Goal: Task Accomplishment & Management: Use online tool/utility

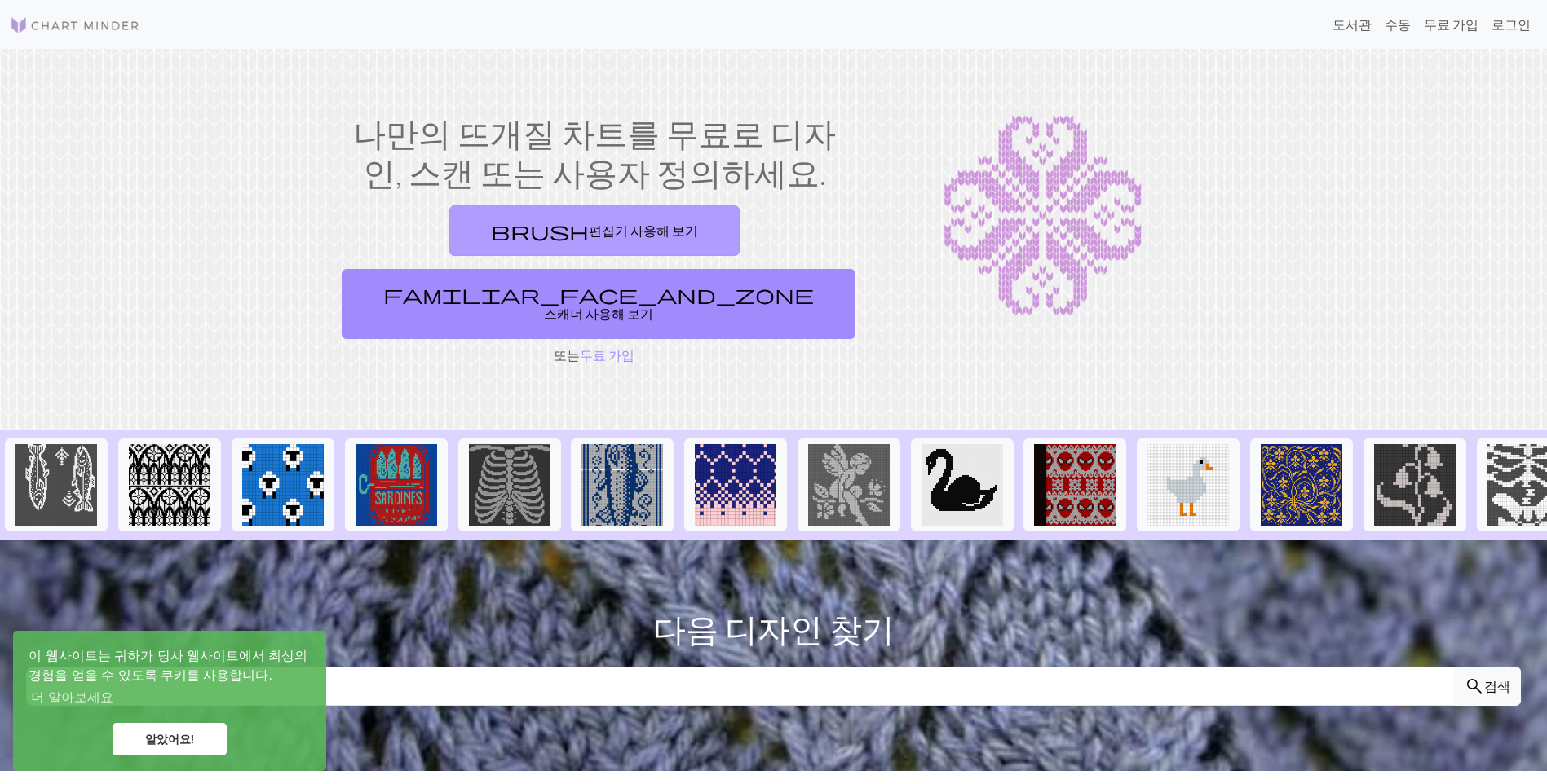
click at [589, 223] on font "편집기 사용해 보기" at bounding box center [643, 230] width 109 height 15
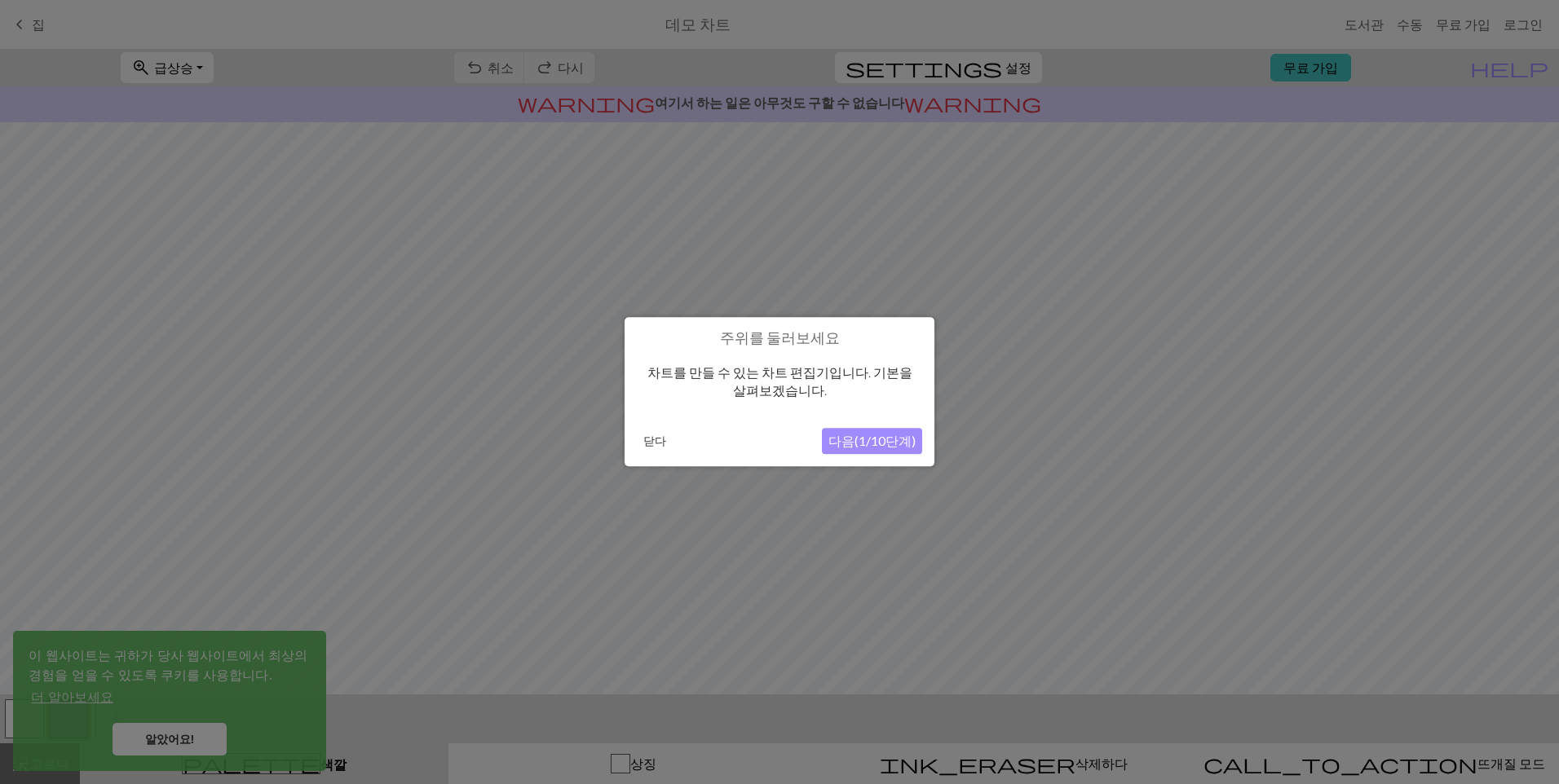
click at [652, 438] on button "닫다" at bounding box center [655, 442] width 36 height 25
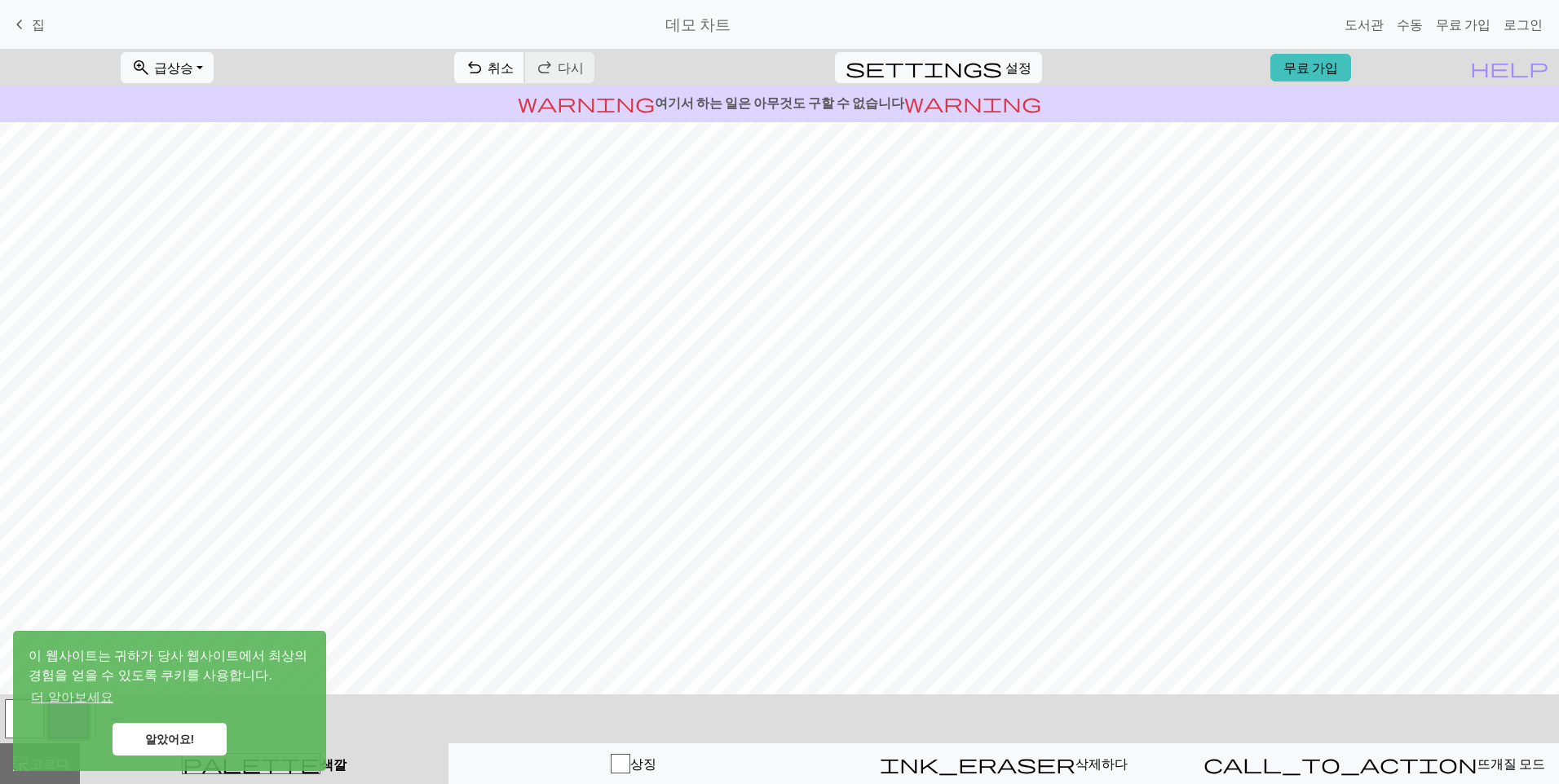
click at [514, 68] on span "취소" at bounding box center [500, 67] width 26 height 15
click at [571, 68] on div "undo 취소 Undo redo 다시 Redo" at bounding box center [523, 68] width 164 height 38
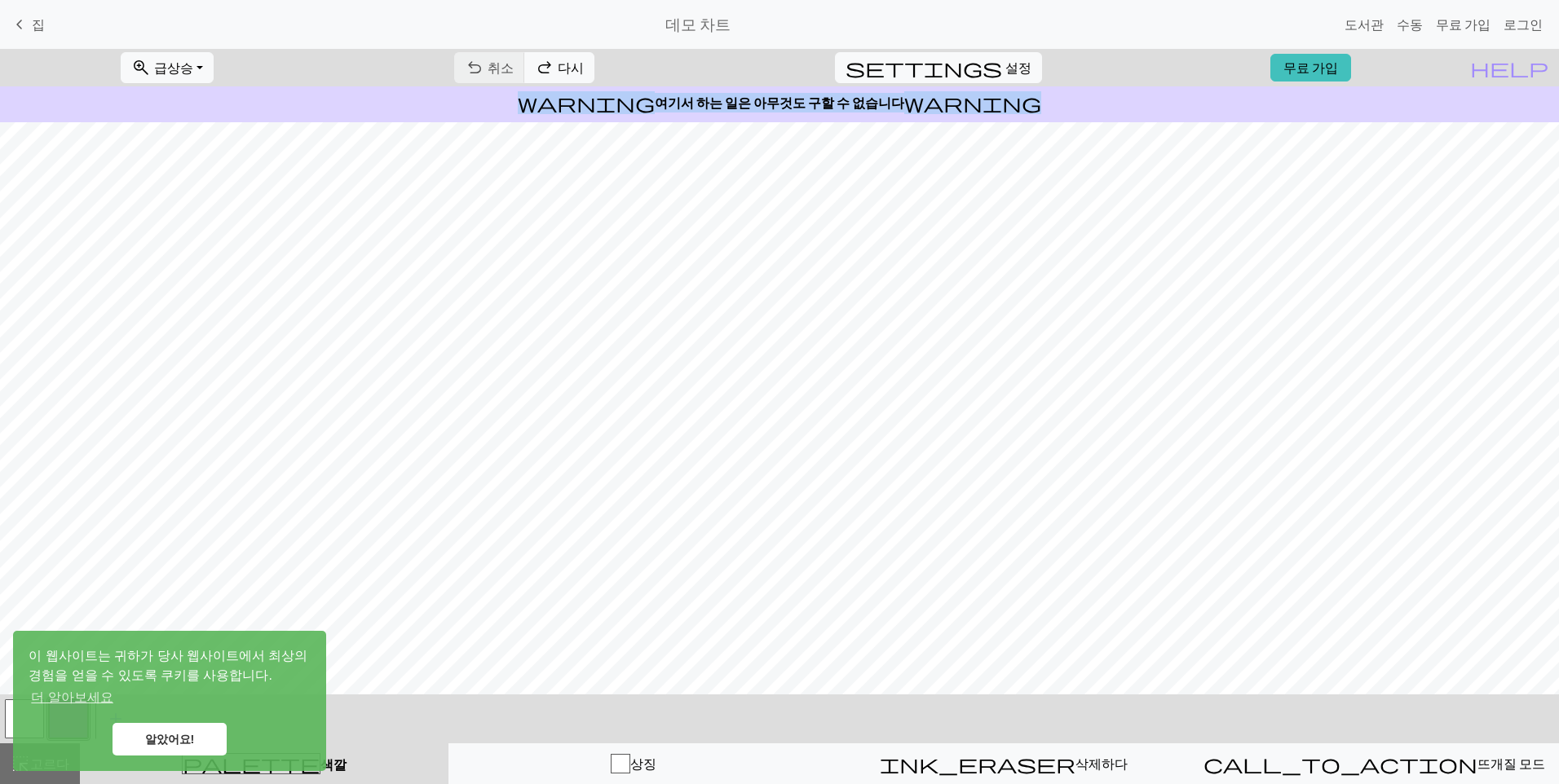
click at [572, 68] on div "undo 취소 Undo redo 다시 Redo" at bounding box center [523, 68] width 164 height 38
click at [991, 78] on button "settings 설정" at bounding box center [938, 67] width 207 height 31
select select "aran"
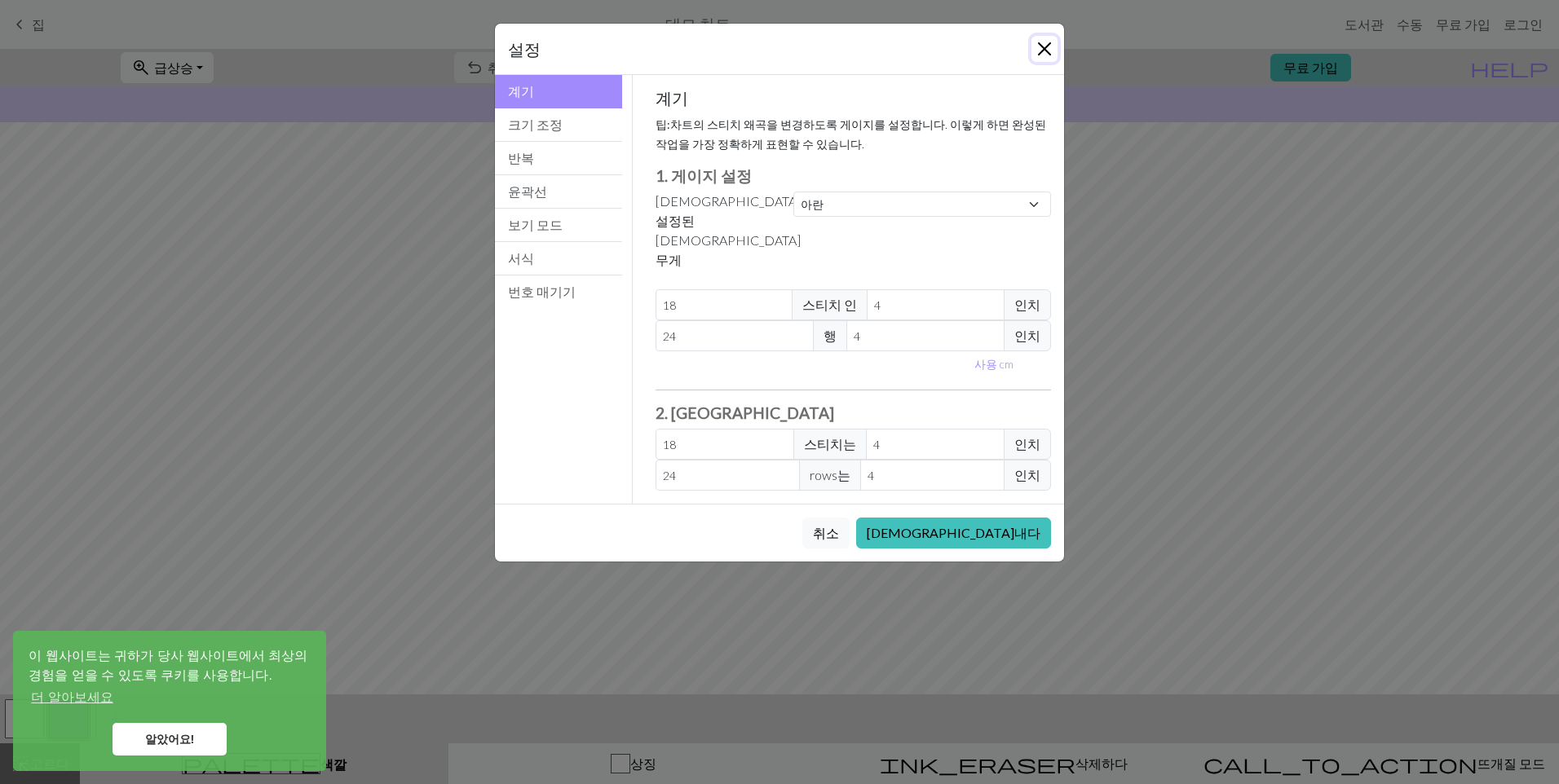
click at [1043, 42] on button "닫다" at bounding box center [1043, 48] width 26 height 26
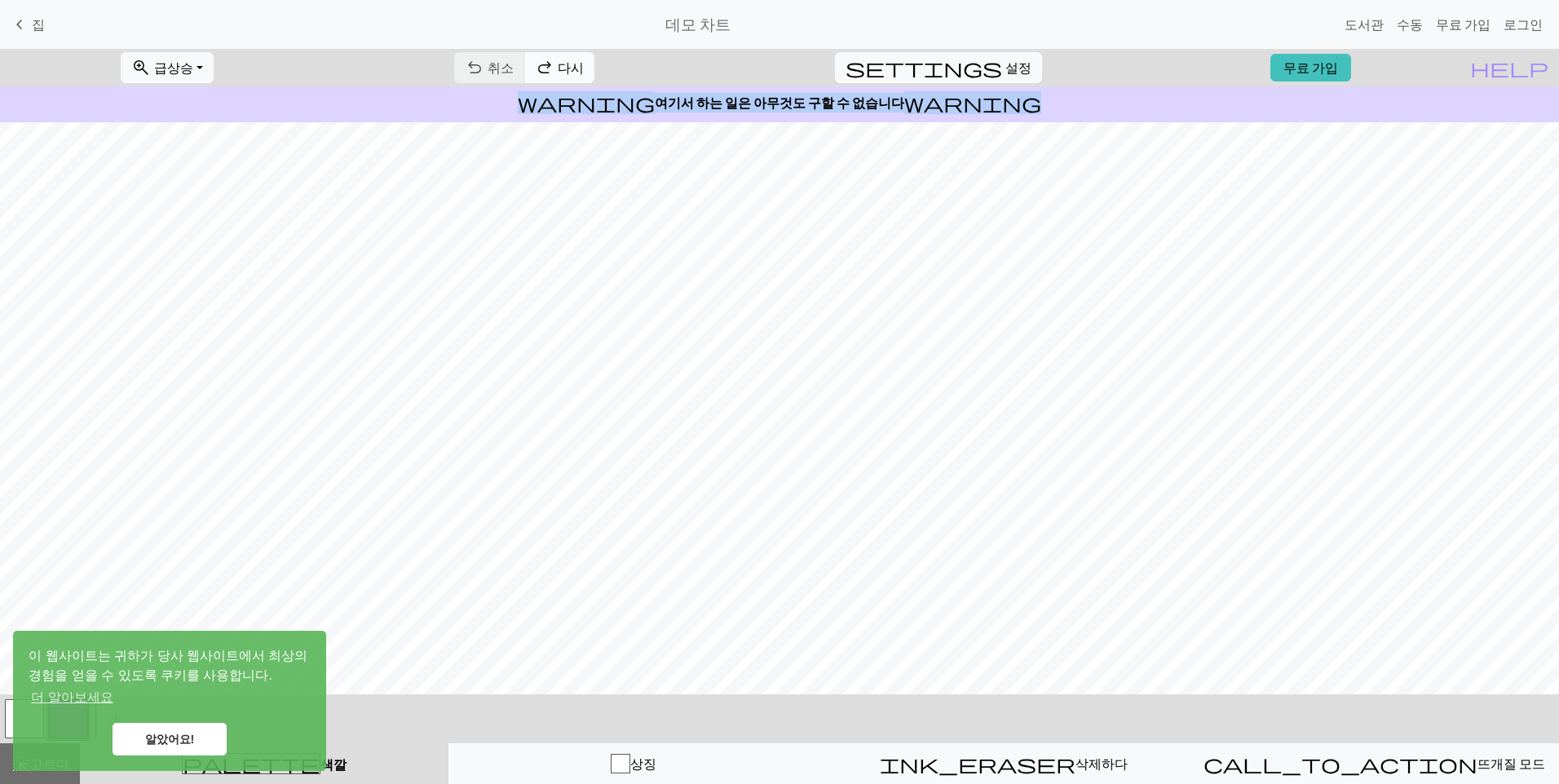
click at [584, 72] on span "다시" at bounding box center [570, 67] width 26 height 15
click at [607, 72] on div "undo 취소 Undo redo 다시 Redo" at bounding box center [523, 68] width 164 height 38
click at [17, 21] on span "keyboard_arrow_left" at bounding box center [19, 25] width 20 height 23
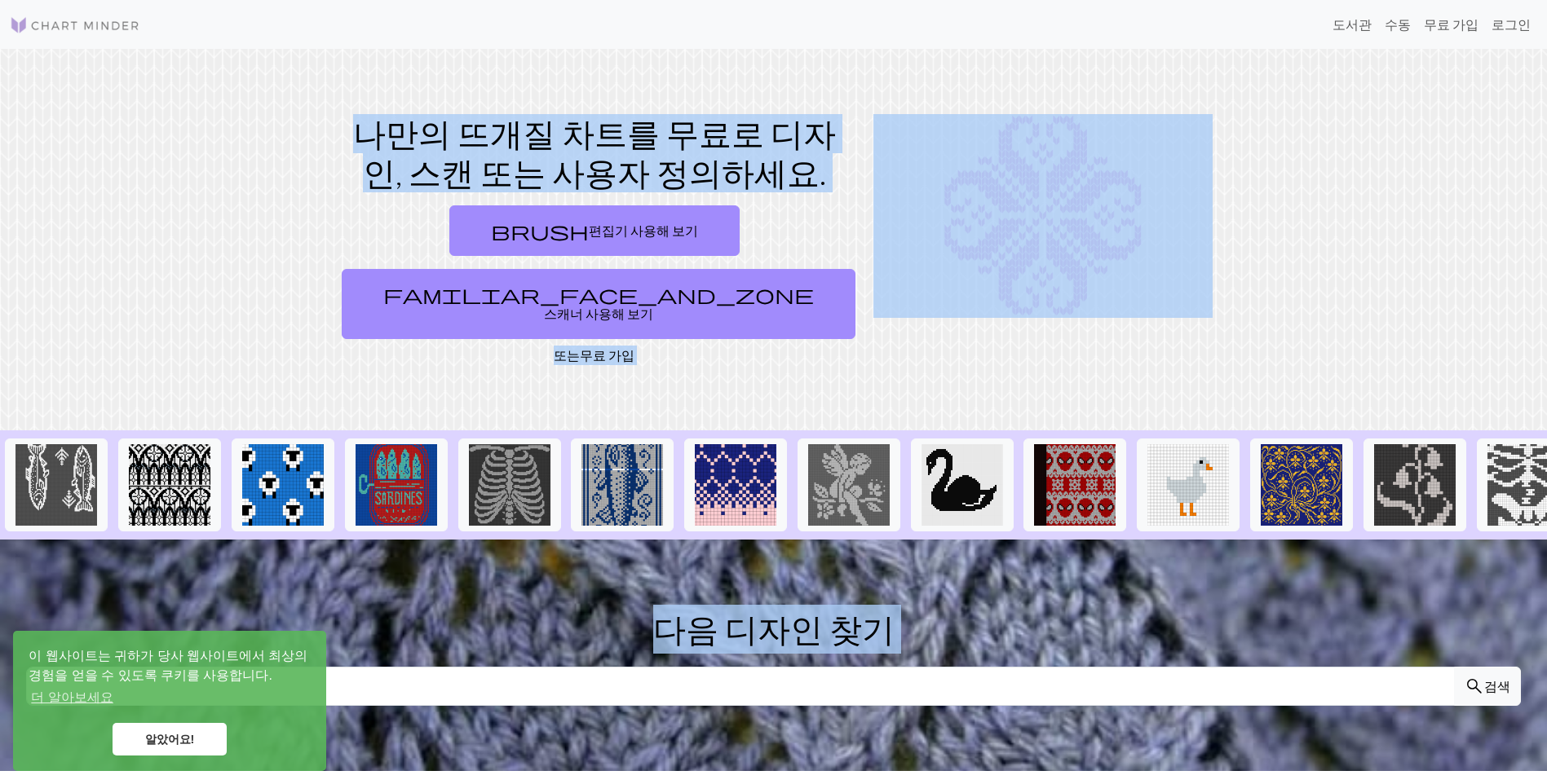
click at [590, 347] on link "무료 가입" at bounding box center [608, 355] width 55 height 15
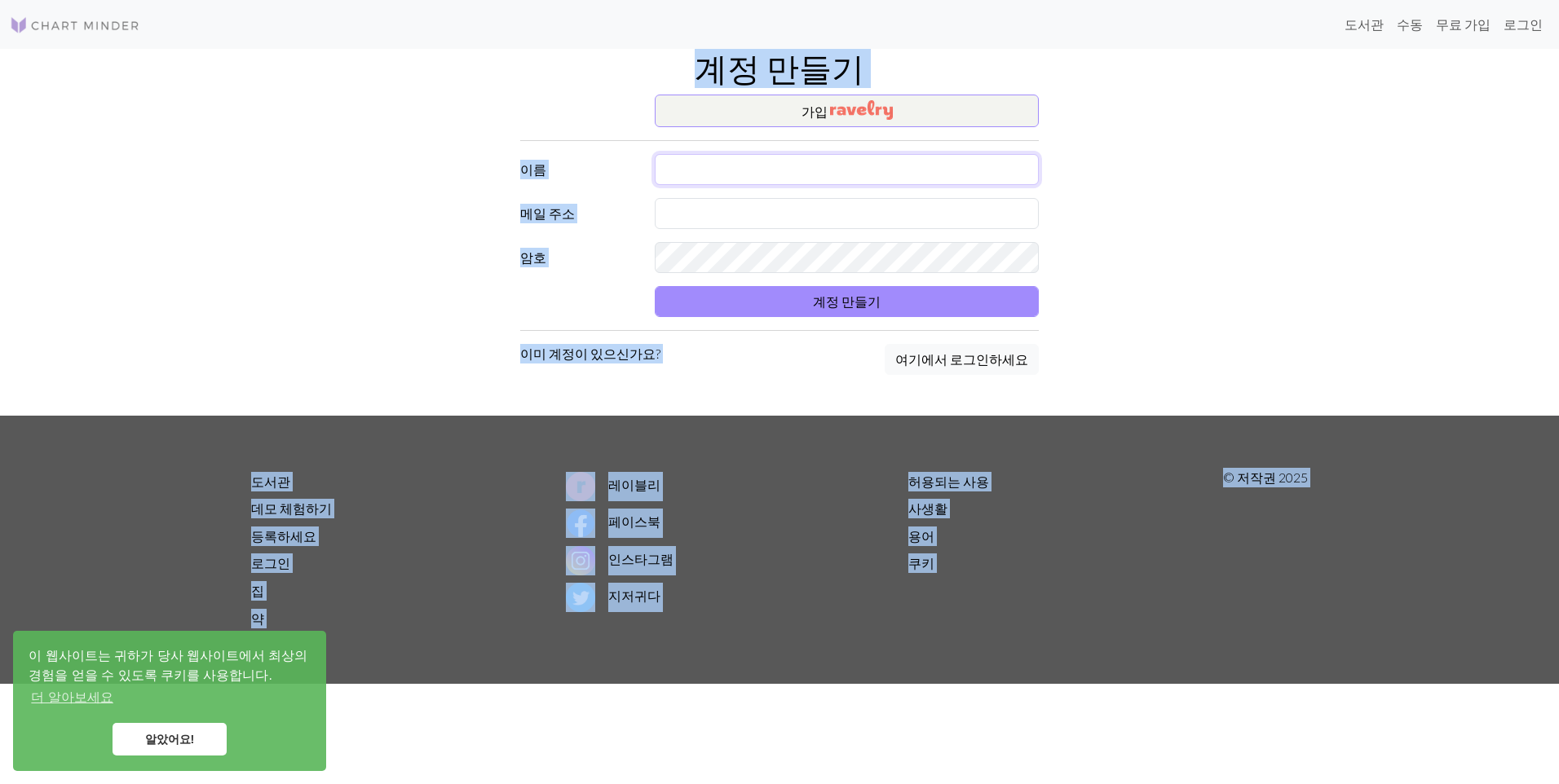
click at [696, 164] on input "text" at bounding box center [847, 169] width 384 height 31
click at [700, 177] on input "text" at bounding box center [847, 169] width 384 height 31
click at [698, 177] on input "text" at bounding box center [847, 169] width 384 height 31
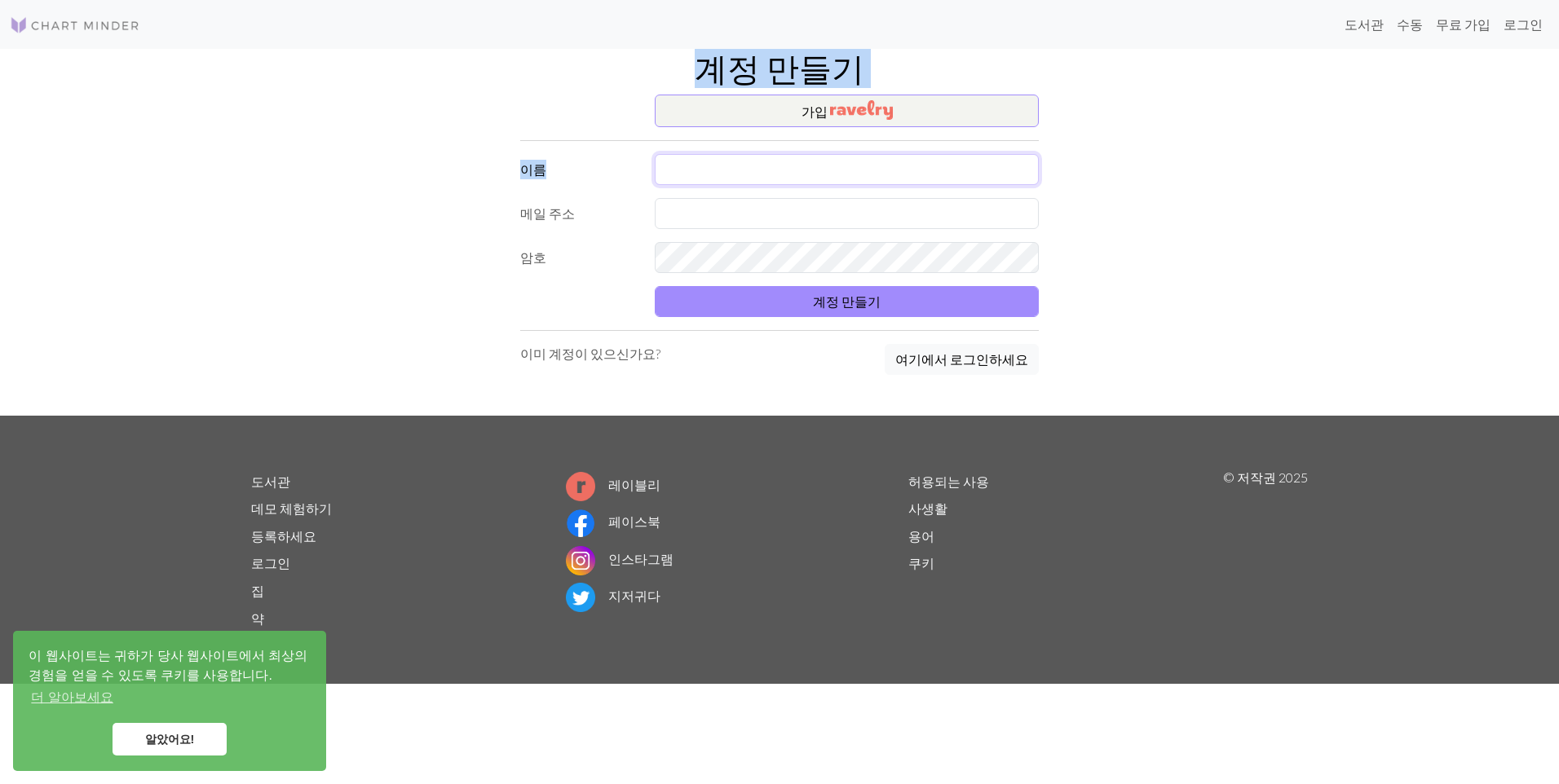
type input "중2 기출 문제"
click at [702, 204] on input "text" at bounding box center [847, 214] width 384 height 31
type input "[EMAIL_ADDRESS][DOMAIN_NAME]"
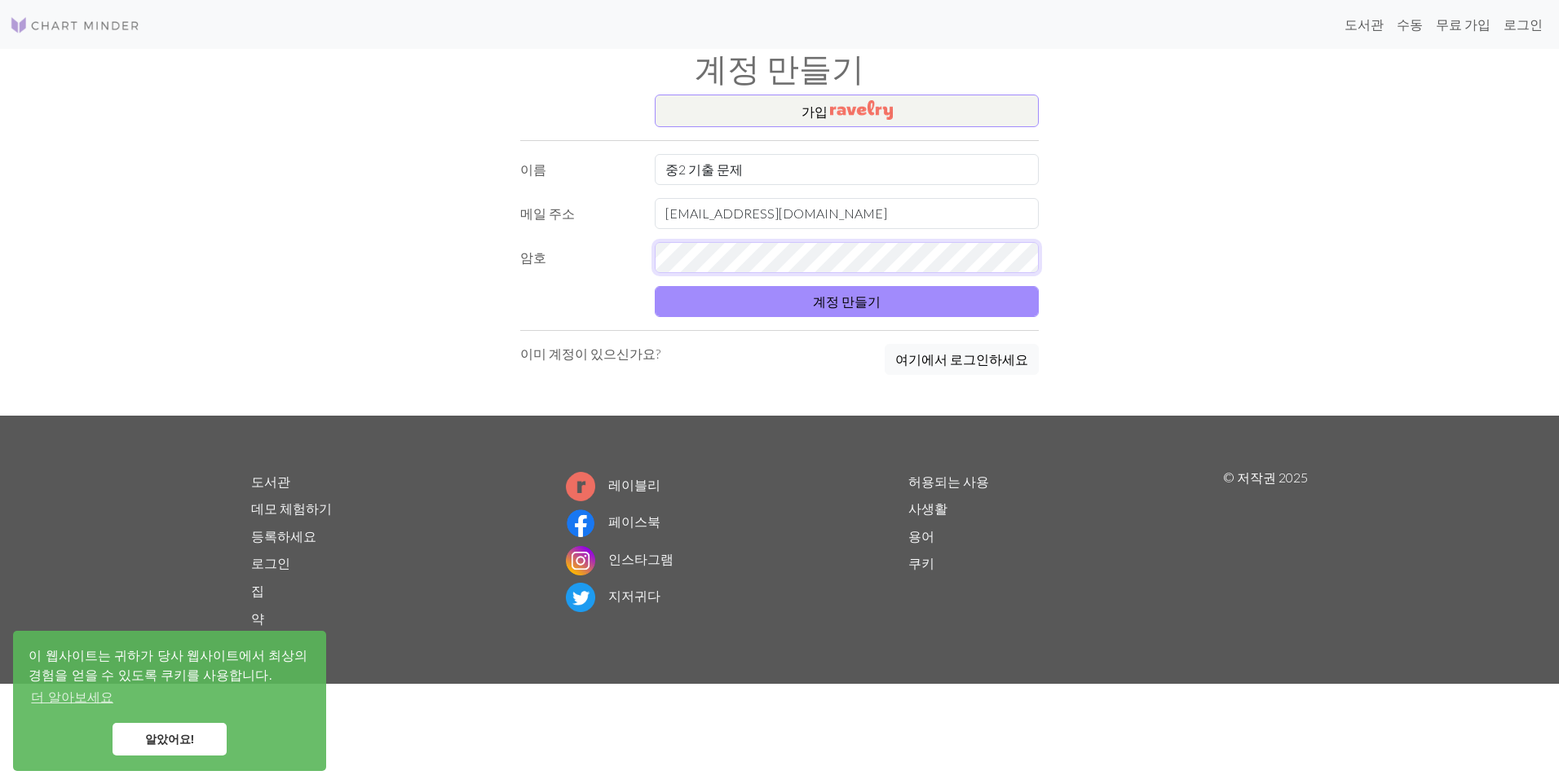
click at [655, 286] on button "계정 만들기" at bounding box center [847, 301] width 384 height 31
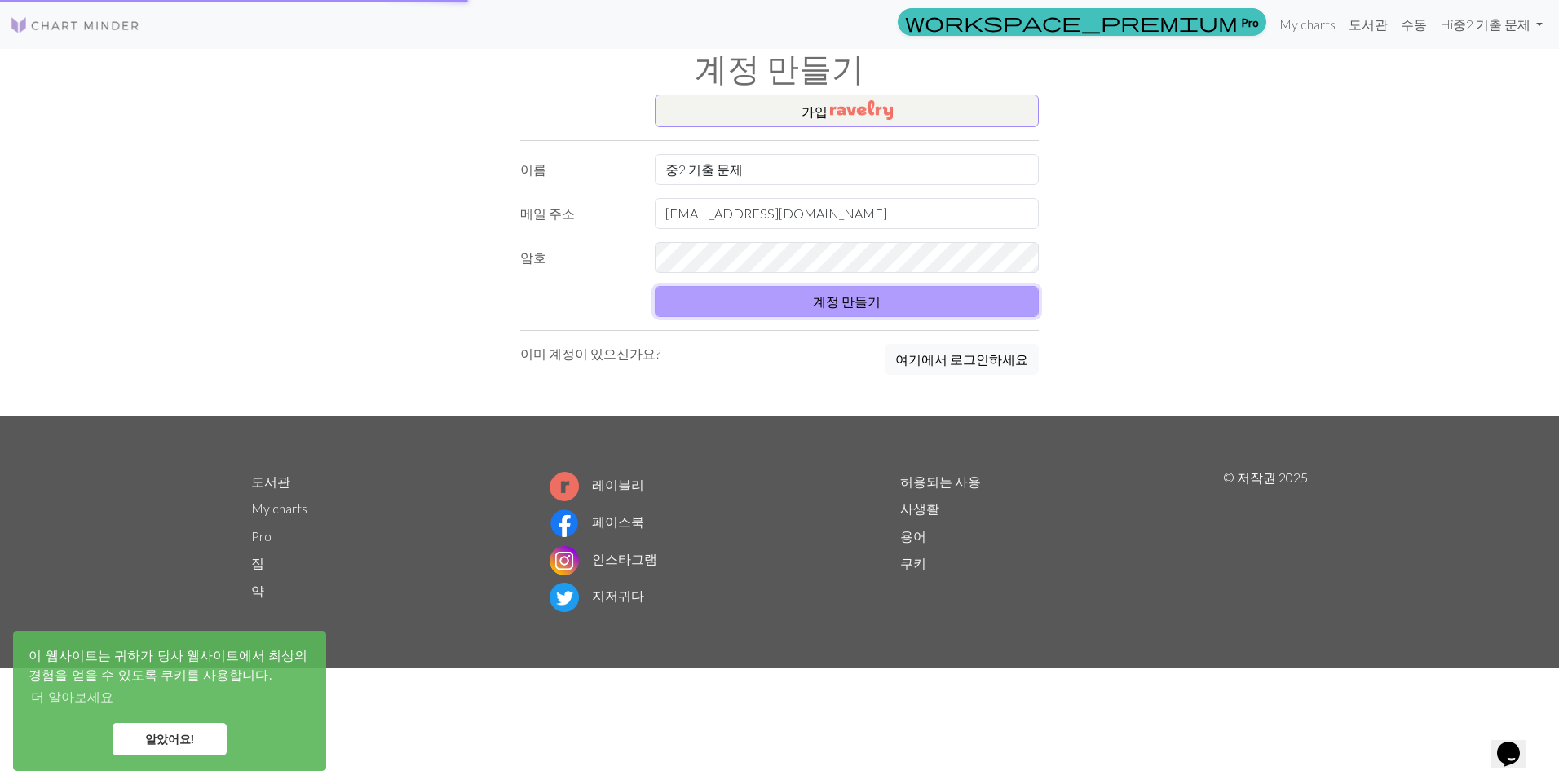
click at [754, 292] on button "계정 만들기" at bounding box center [847, 301] width 384 height 31
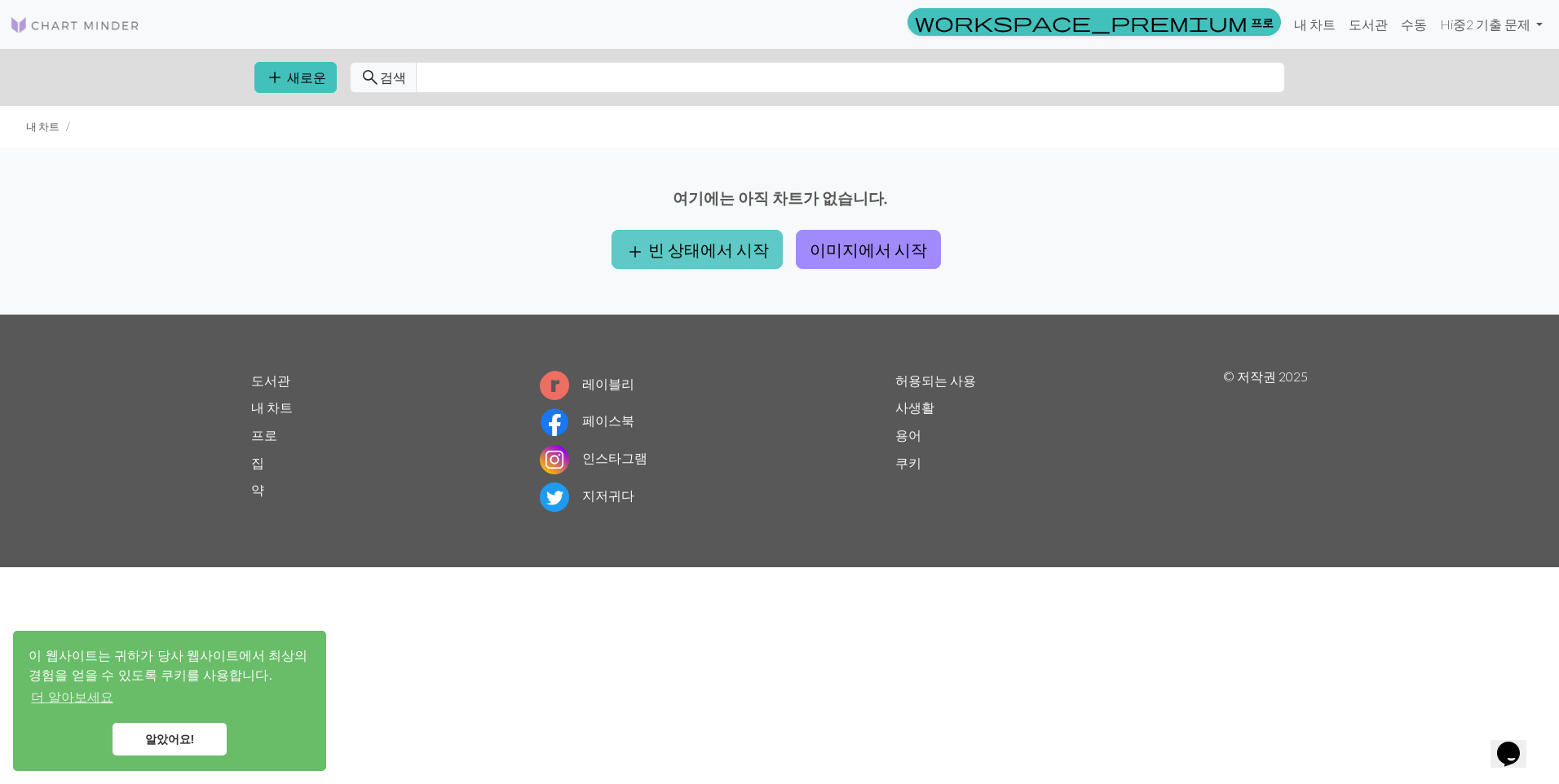
click at [688, 251] on font "빈 상태에서 시작" at bounding box center [708, 249] width 121 height 20
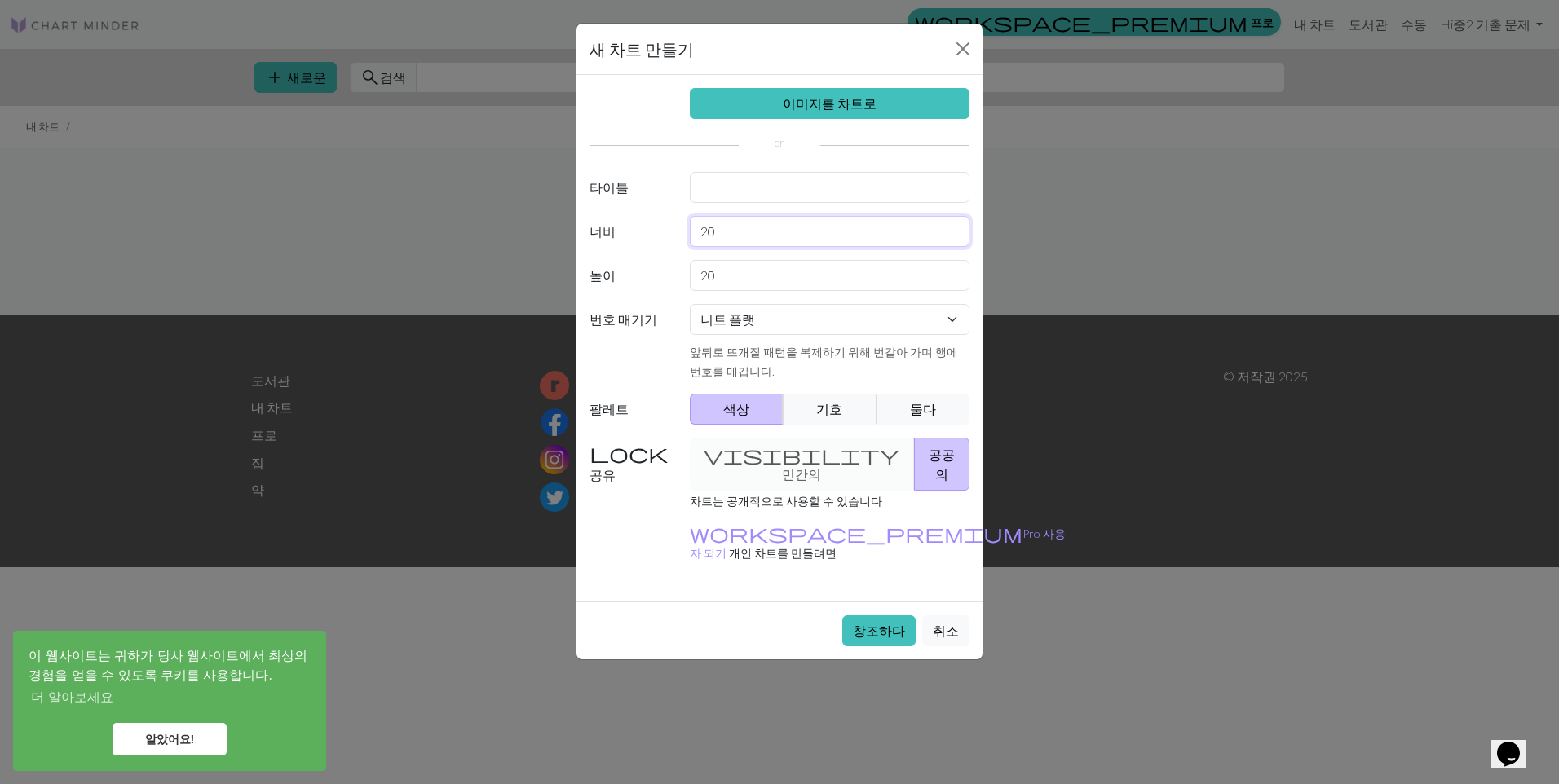
click at [734, 230] on input "20" at bounding box center [830, 232] width 280 height 31
type input "2"
type input "40"
click at [725, 286] on input "20" at bounding box center [830, 275] width 280 height 31
type input "2"
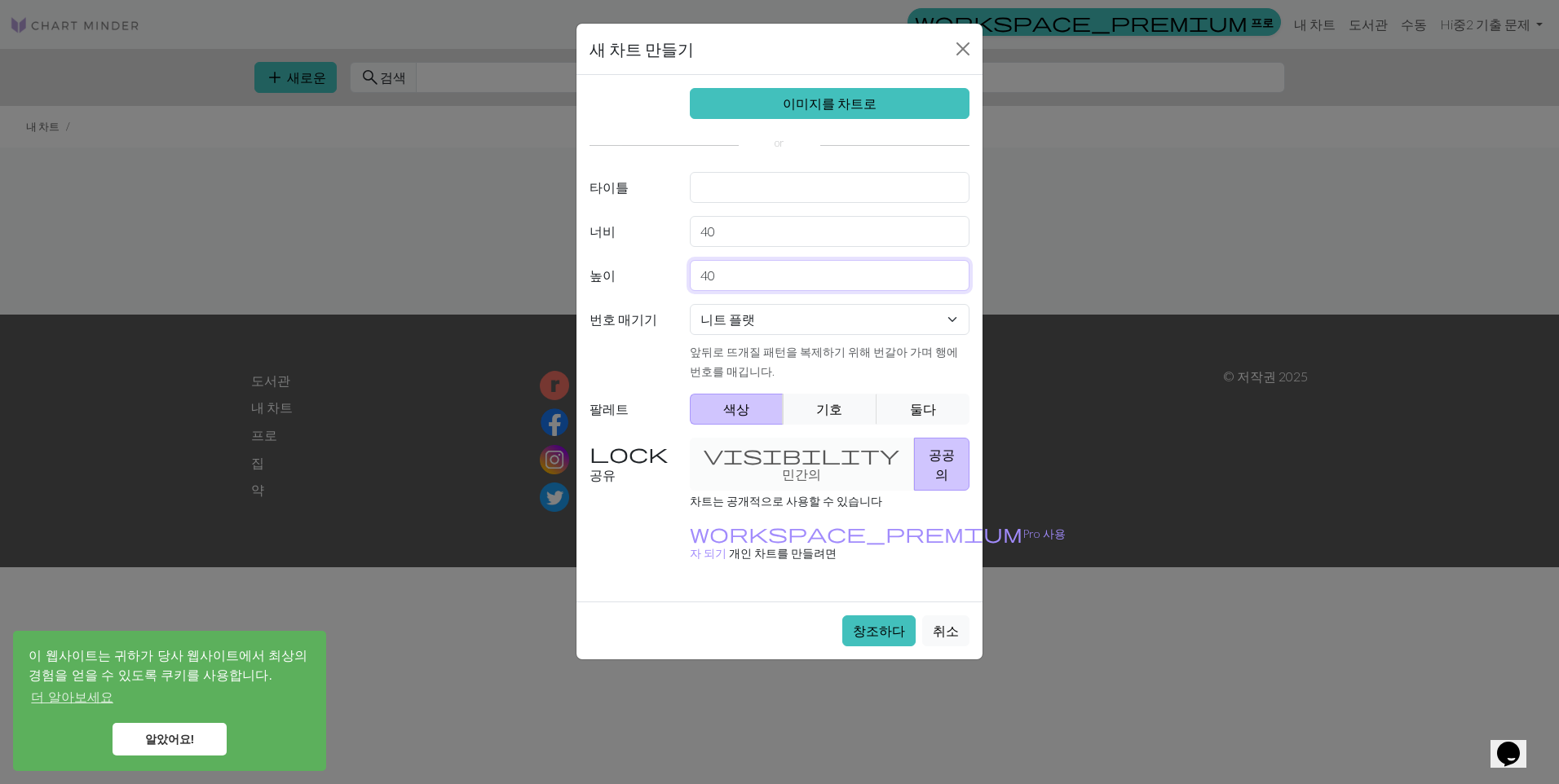
type input "40"
click at [782, 113] on link "이미지를 차트로" at bounding box center [830, 103] width 280 height 31
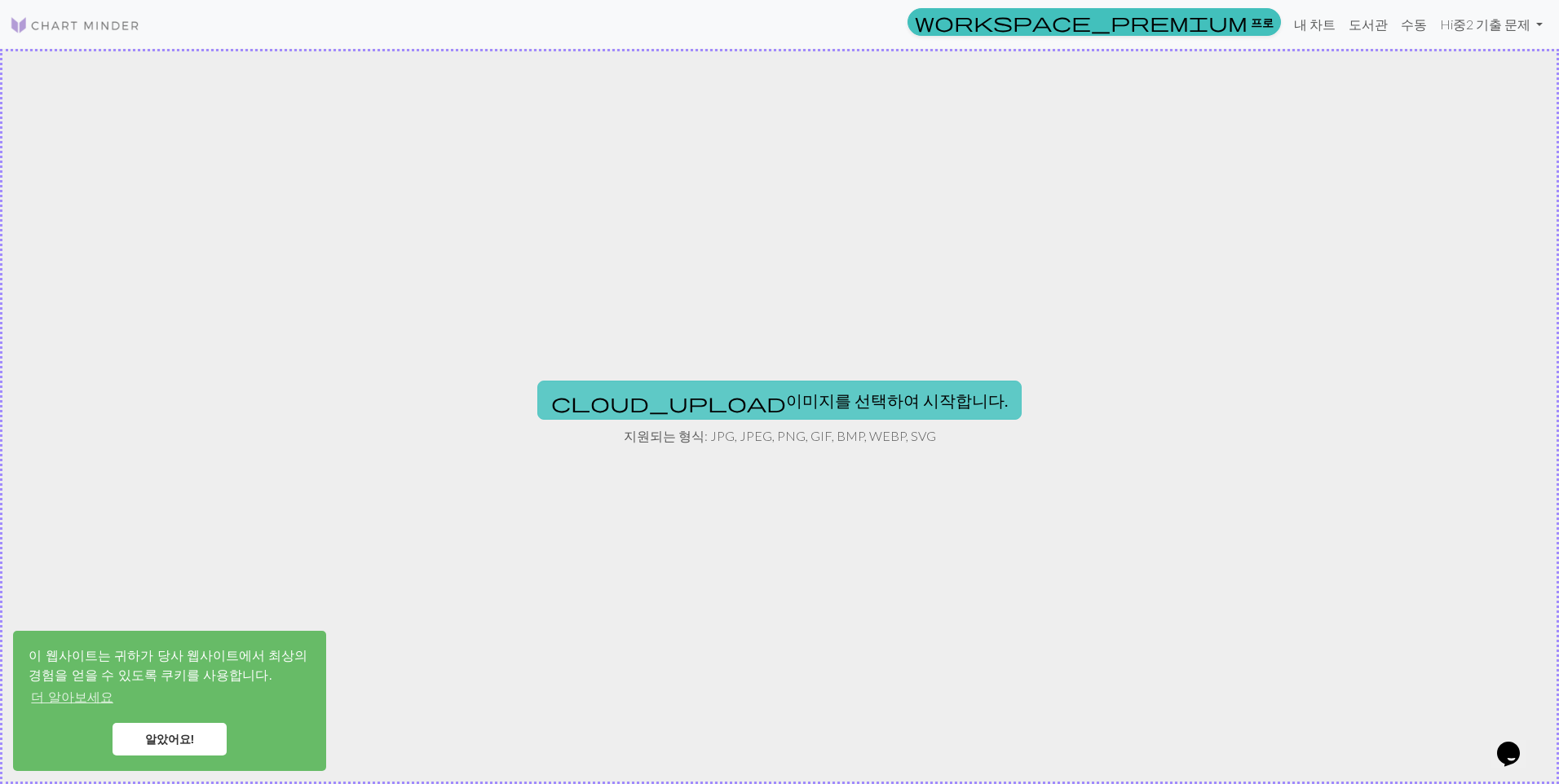
click at [804, 404] on font "이미지를 선택하여 시작합니다." at bounding box center [897, 400] width 222 height 20
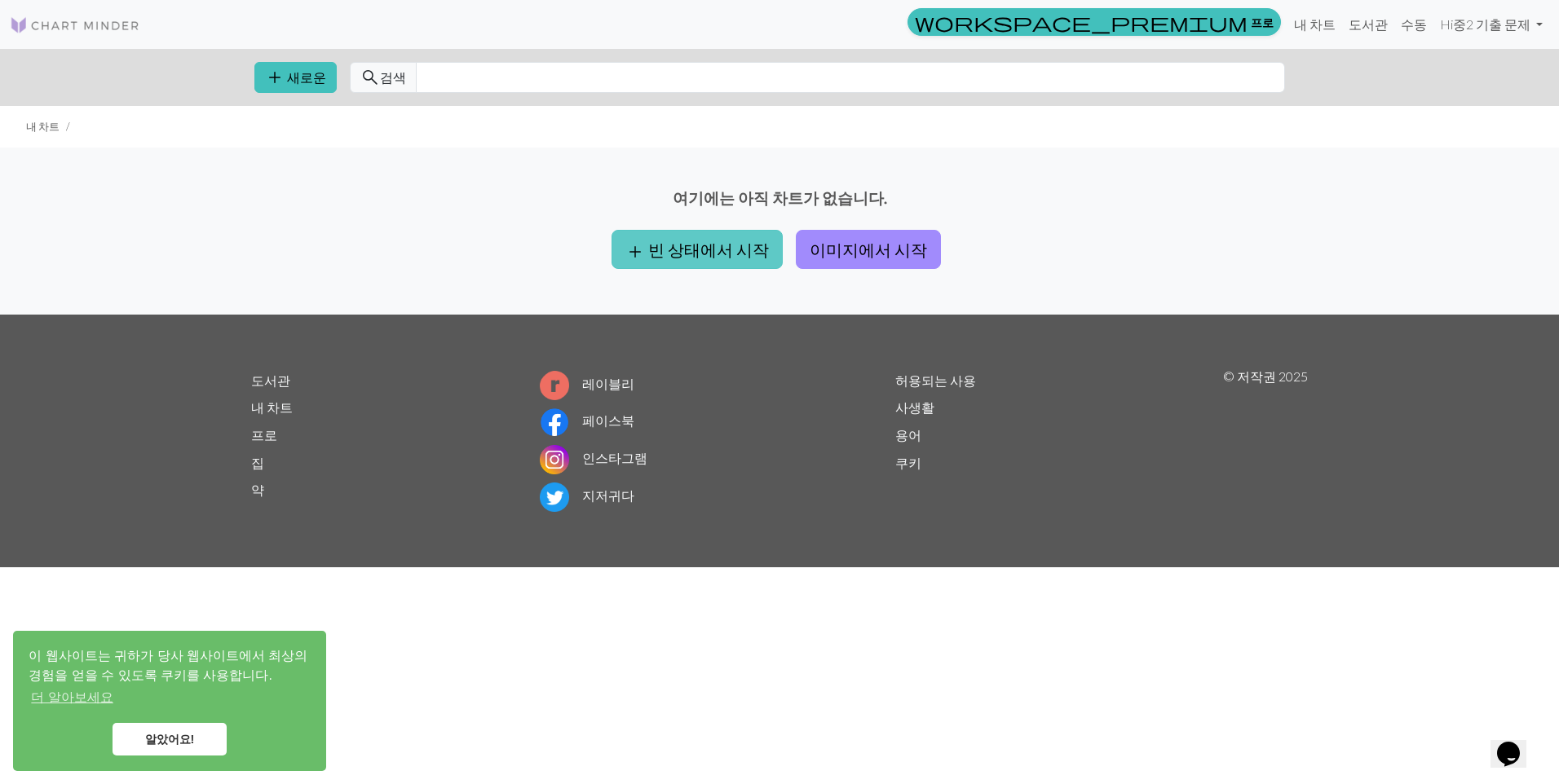
click at [680, 262] on button "add 빈 상태에서 시작" at bounding box center [697, 249] width 171 height 39
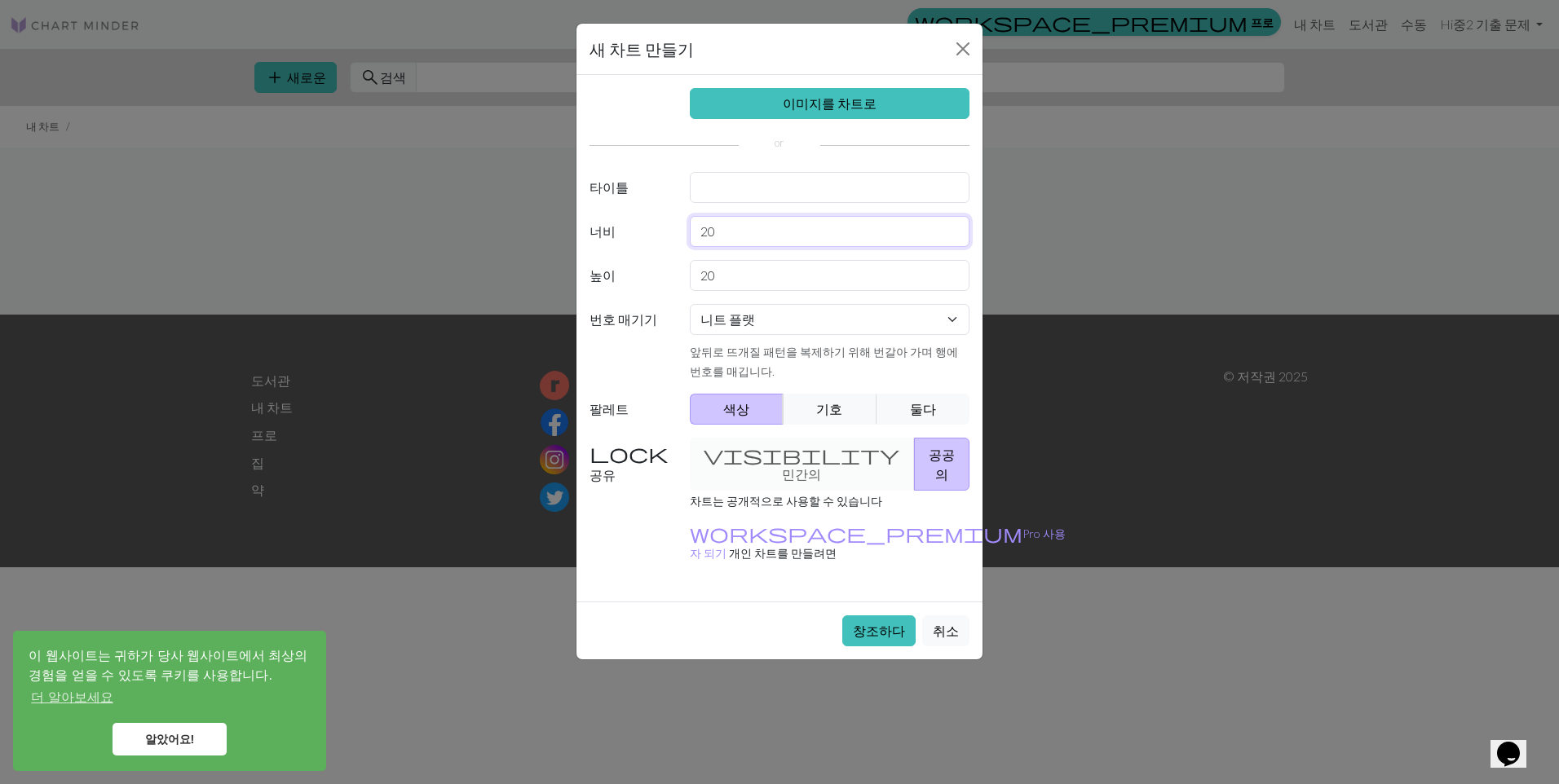
drag, startPoint x: 731, startPoint y: 239, endPoint x: 637, endPoint y: 236, distance: 94.0
click at [638, 236] on div "너비 20" at bounding box center [780, 232] width 400 height 31
type input "40"
drag, startPoint x: 753, startPoint y: 272, endPoint x: 662, endPoint y: 256, distance: 92.4
click at [665, 256] on div "이미지를 차트로 타이틀 너비 40 높이 20 번호 매기기 니트 플랫 둥글게 뜨개질 레이스 뜨개질 십자수 앞뒤로 뜨개질 패턴을 복제하기 위해 번…" at bounding box center [780, 338] width 406 height 527
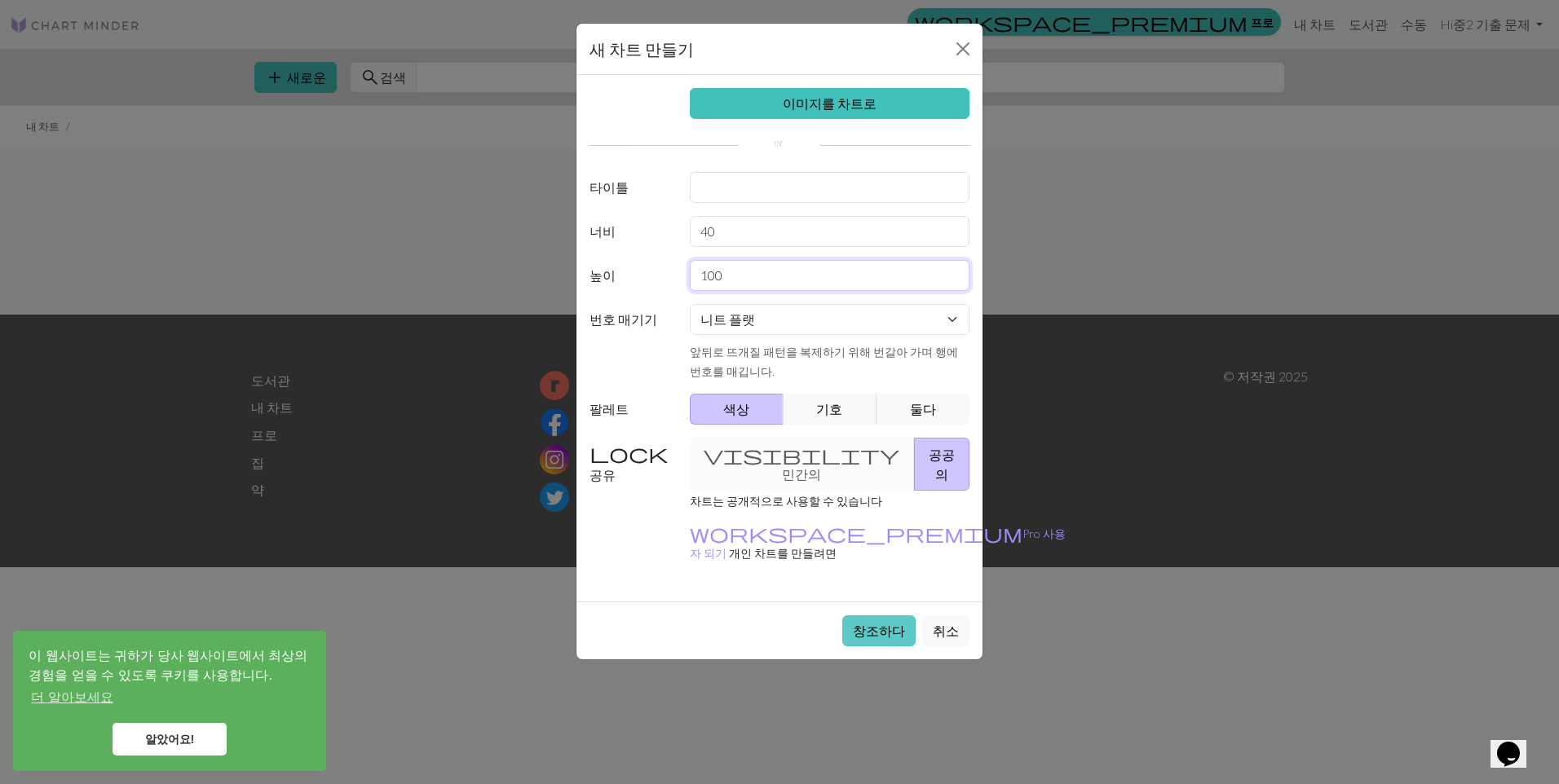
type input "100"
click at [874, 615] on button "창조하다" at bounding box center [878, 630] width 73 height 31
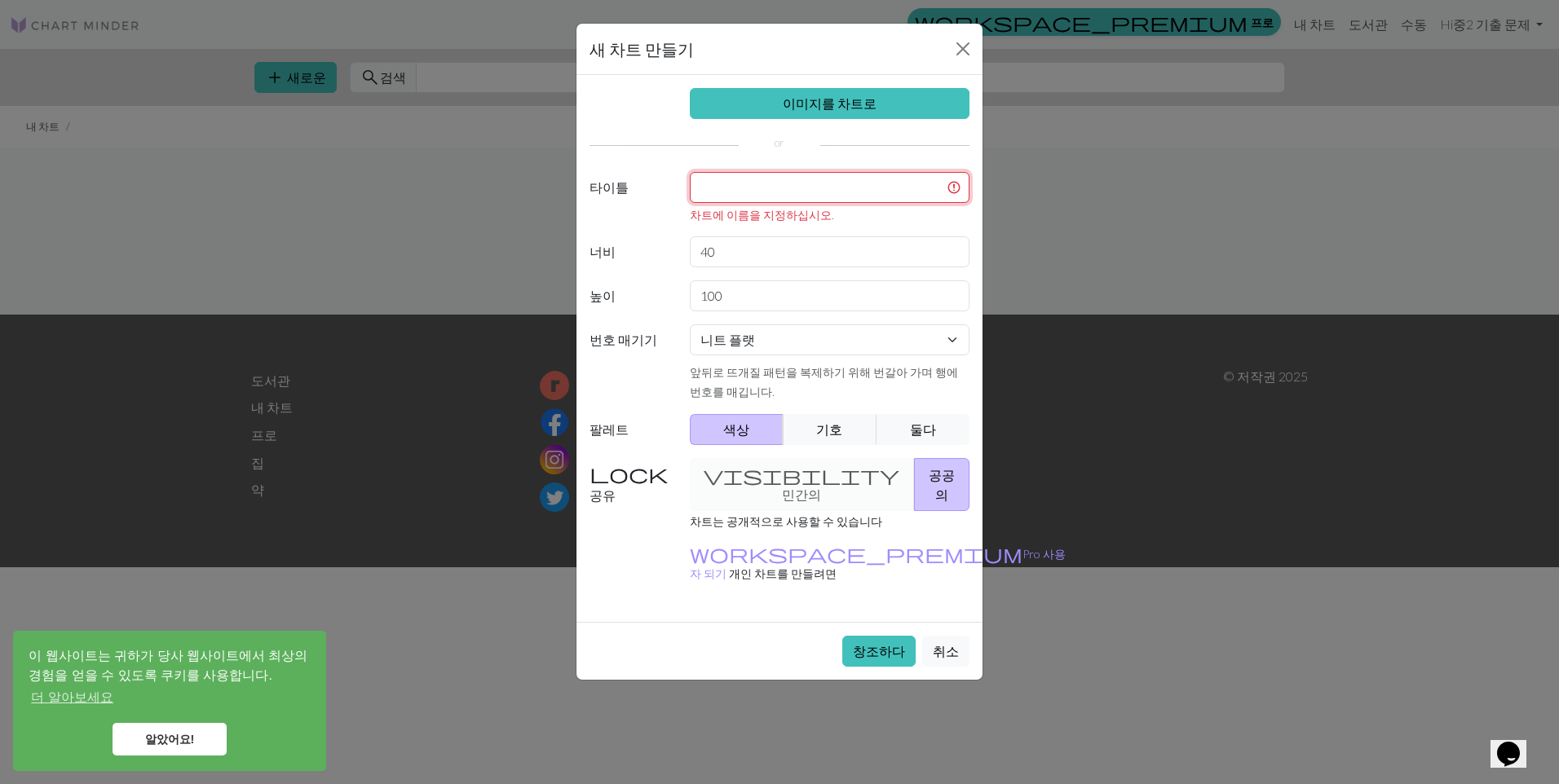
click at [718, 200] on input "text" at bounding box center [830, 187] width 280 height 31
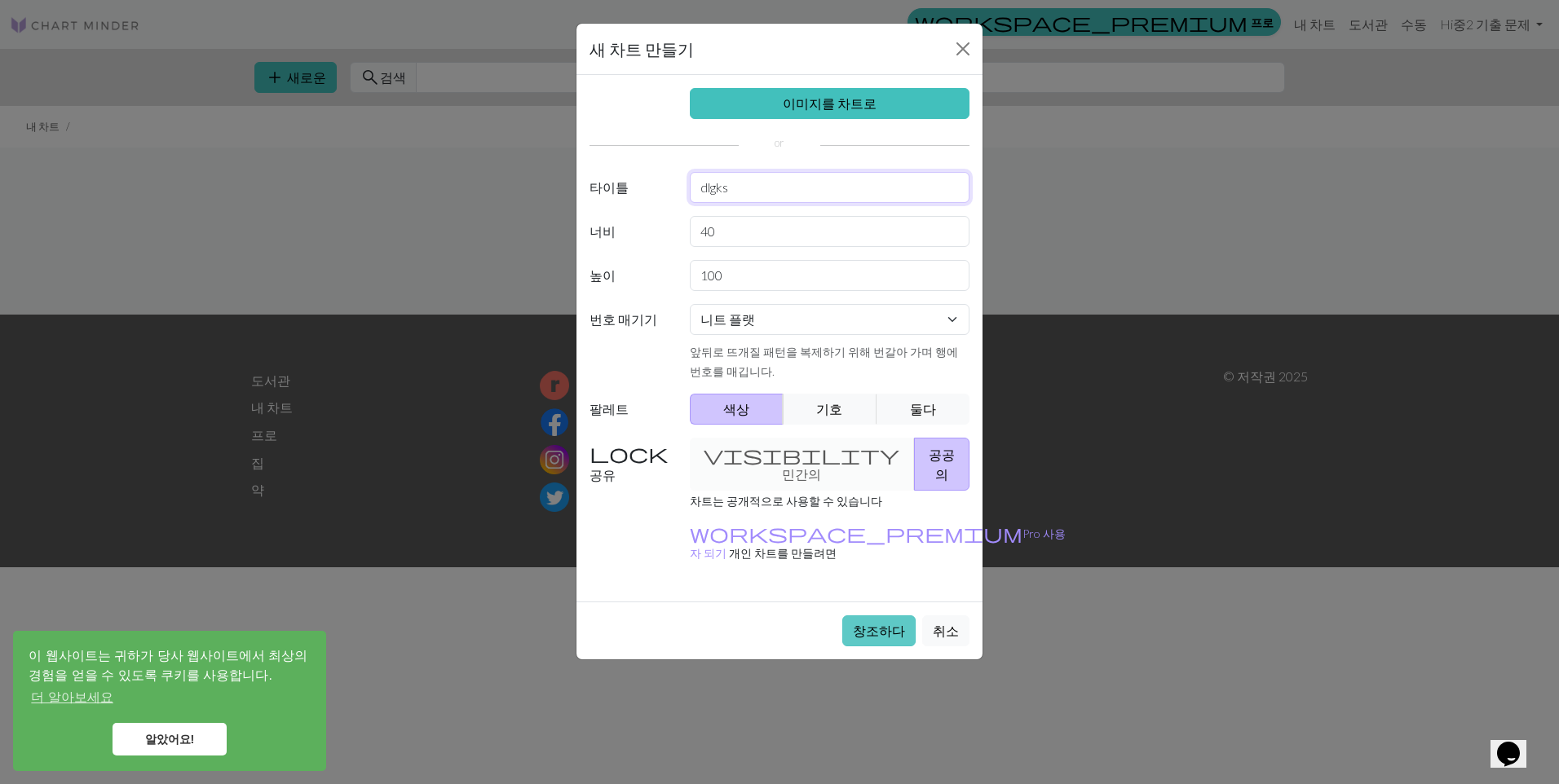
type input "dlgks"
click at [861, 615] on button "창조하다" at bounding box center [878, 630] width 73 height 31
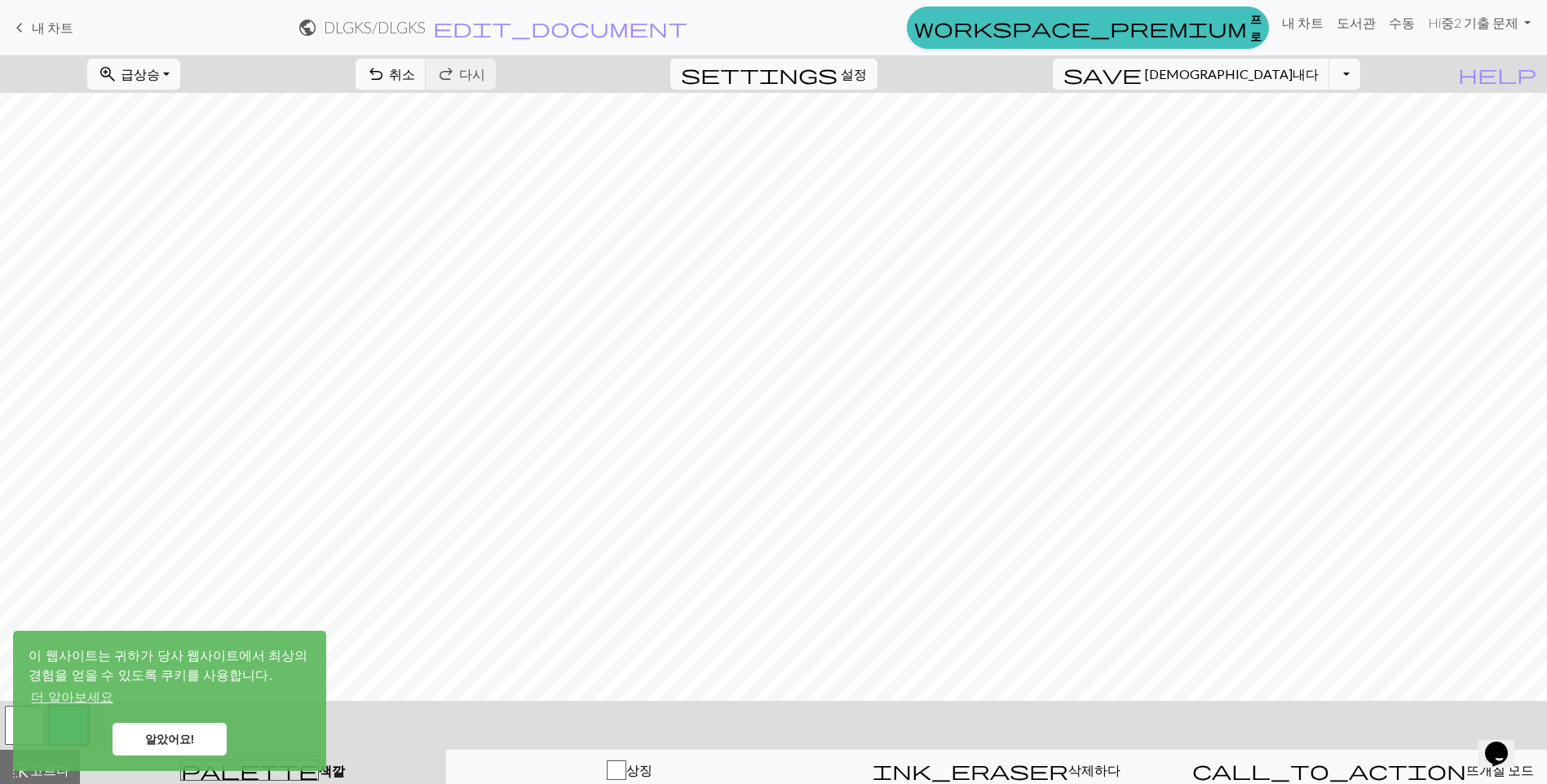
click at [21, 22] on span "keyboard_arrow_left" at bounding box center [19, 28] width 20 height 23
click at [838, 84] on span "settings" at bounding box center [759, 74] width 157 height 23
select select "aran"
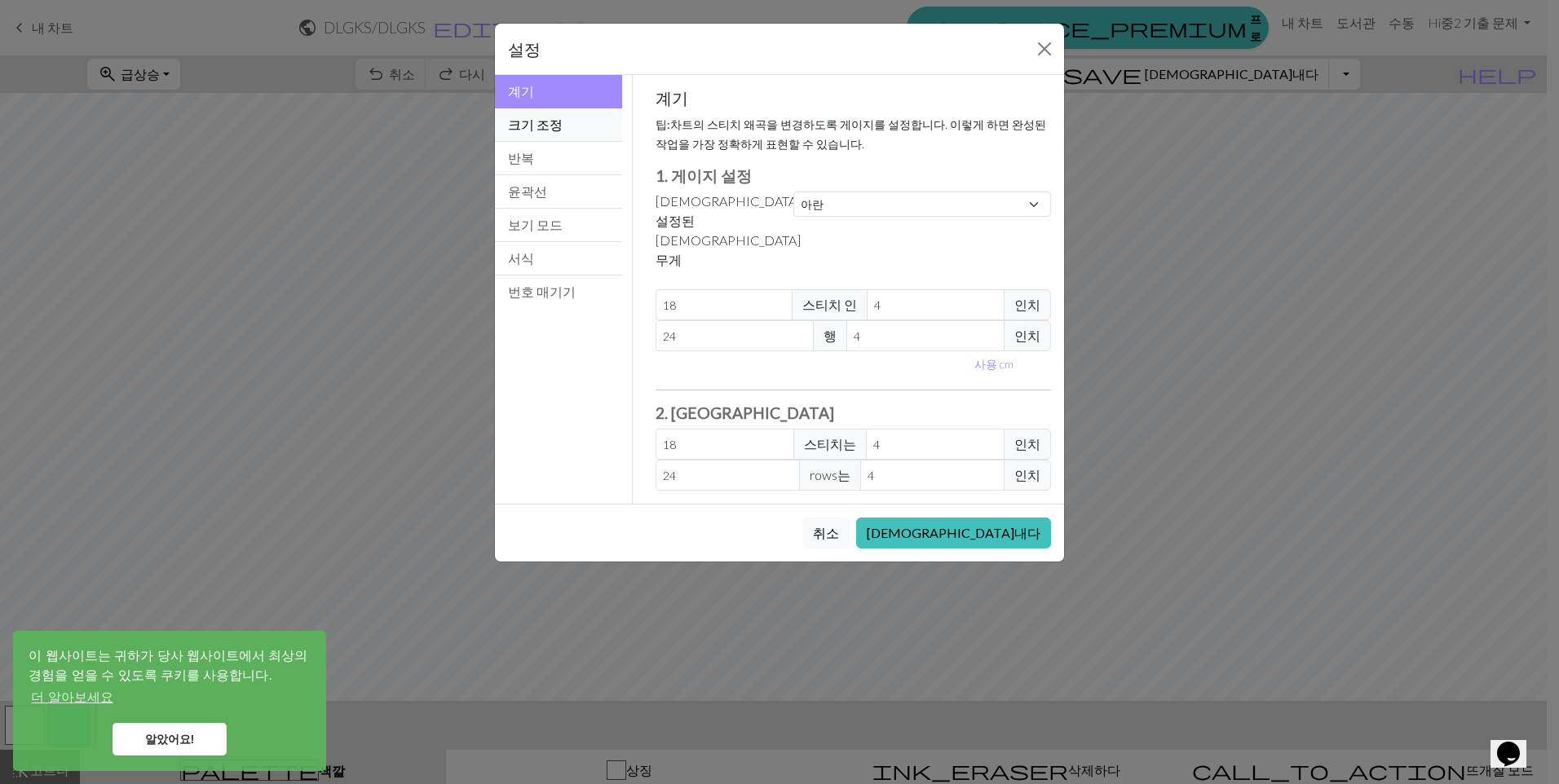
click at [540, 116] on button "크기 조정" at bounding box center [558, 124] width 127 height 33
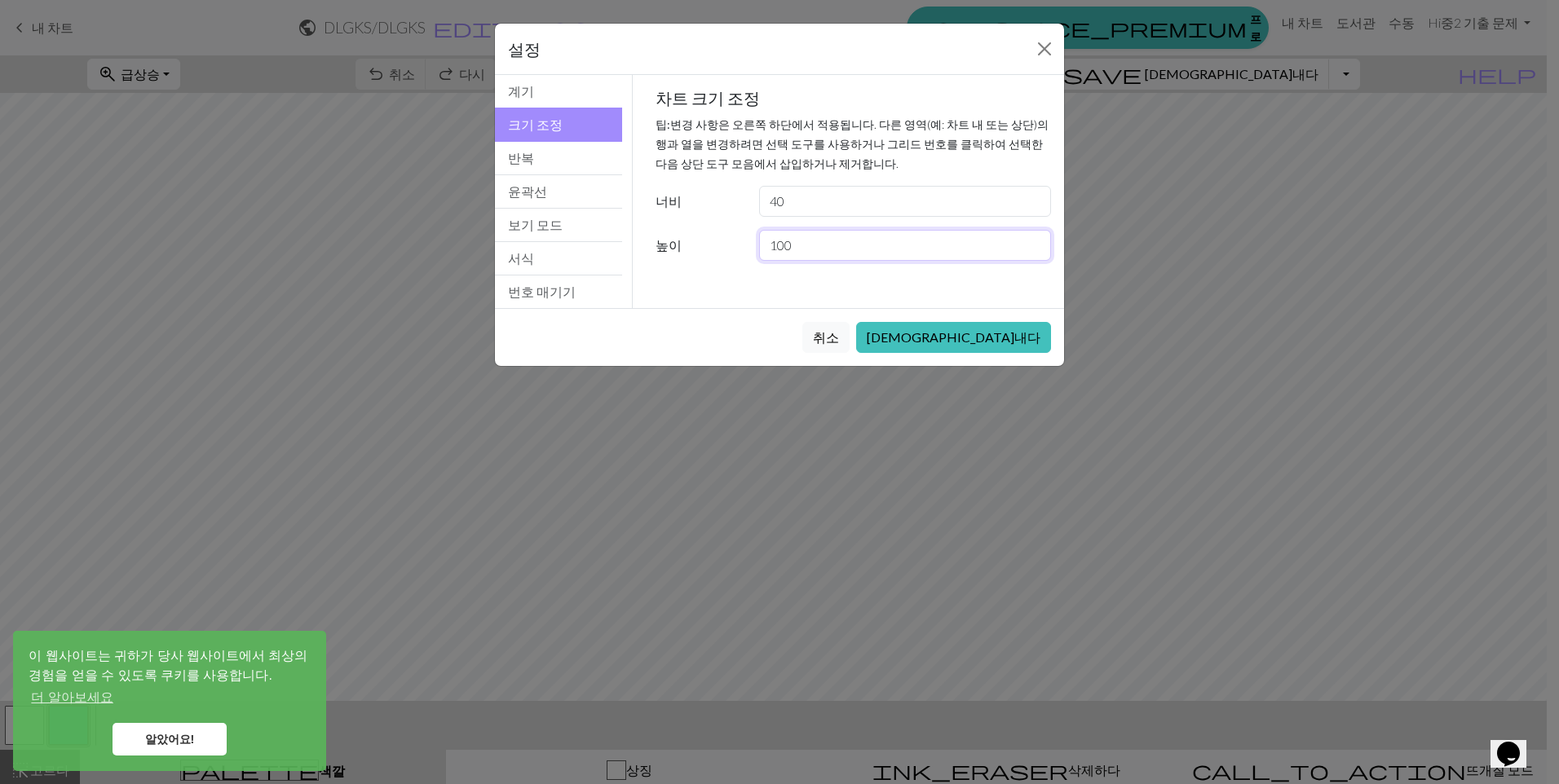
drag, startPoint x: 819, startPoint y: 239, endPoint x: 730, endPoint y: 229, distance: 89.6
click at [733, 233] on div "높이 100" at bounding box center [854, 245] width 416 height 31
type input "40"
click at [800, 201] on input "40" at bounding box center [905, 201] width 291 height 31
type input "4"
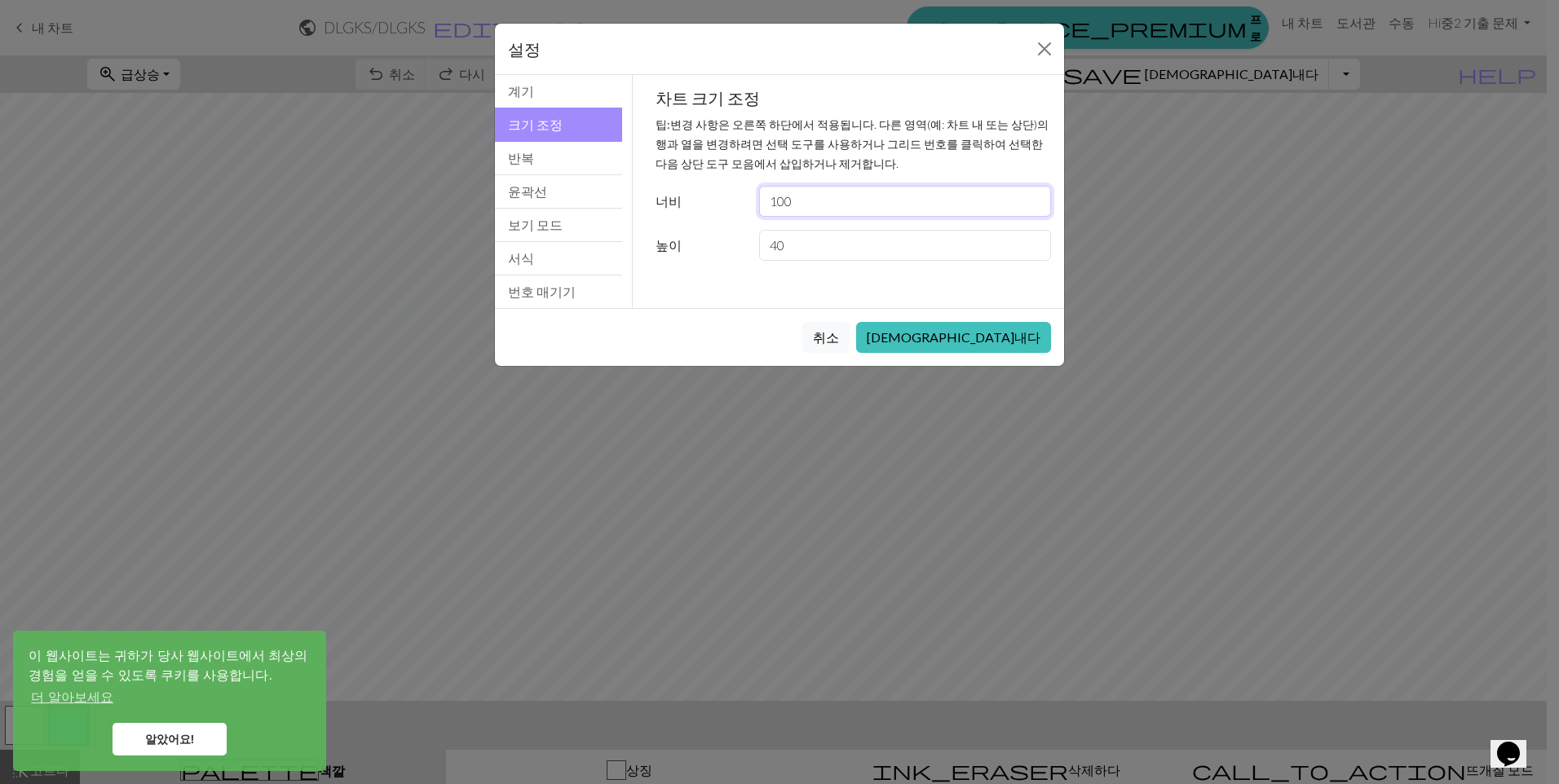
type input "100"
click at [980, 341] on div "취소 구해내다" at bounding box center [779, 337] width 569 height 58
click at [986, 342] on button "[DEMOGRAPHIC_DATA]내다" at bounding box center [953, 337] width 195 height 31
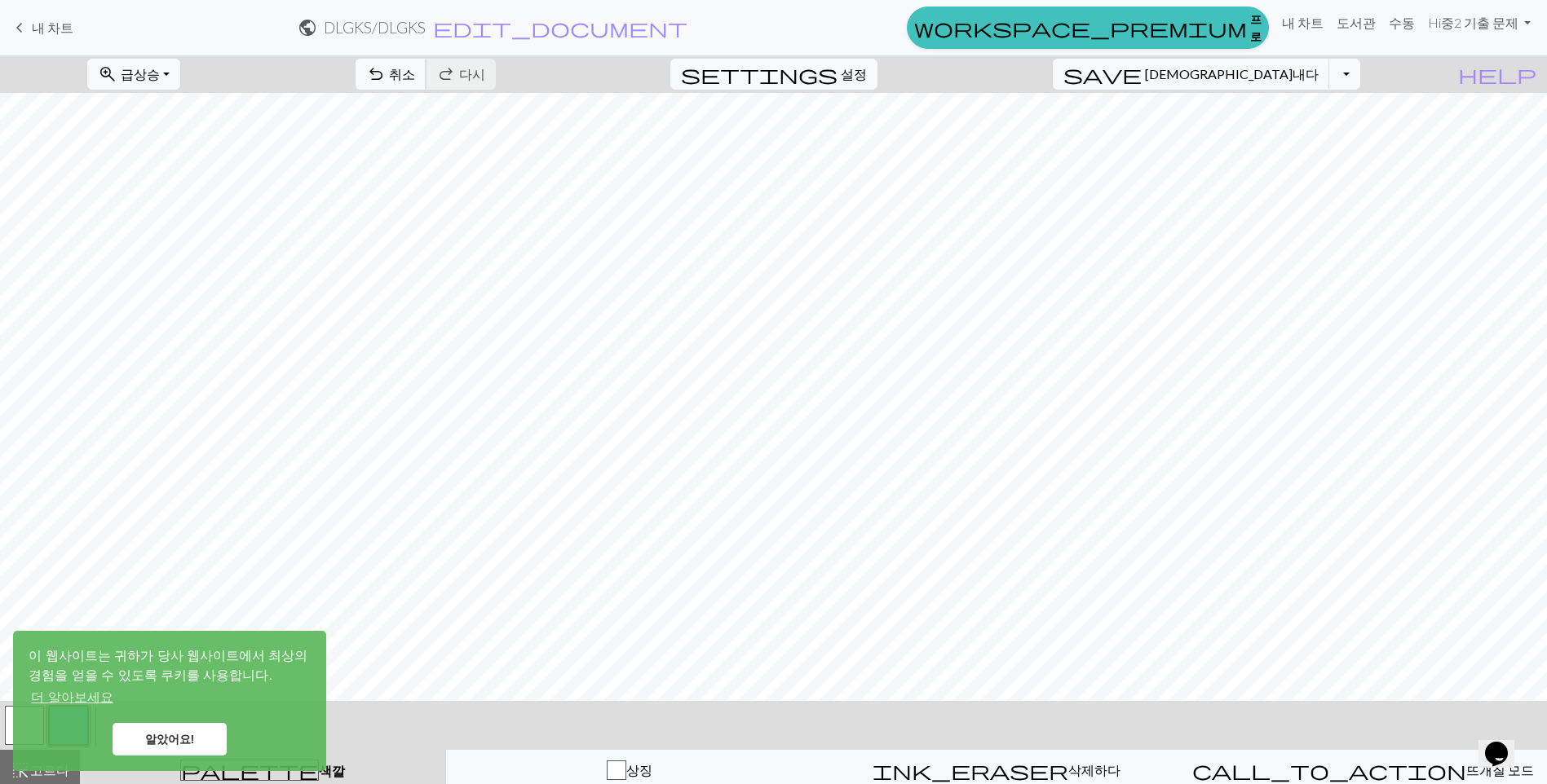
click at [426, 89] on button "undo 취소 Undo" at bounding box center [390, 74] width 71 height 31
click at [426, 88] on button "undo 취소 Undo" at bounding box center [390, 74] width 71 height 31
drag, startPoint x: 179, startPoint y: 738, endPoint x: 182, endPoint y: 726, distance: 12.4
click at [178, 737] on link "알았어요!" at bounding box center [170, 739] width 114 height 32
